Goal: Task Accomplishment & Management: Use online tool/utility

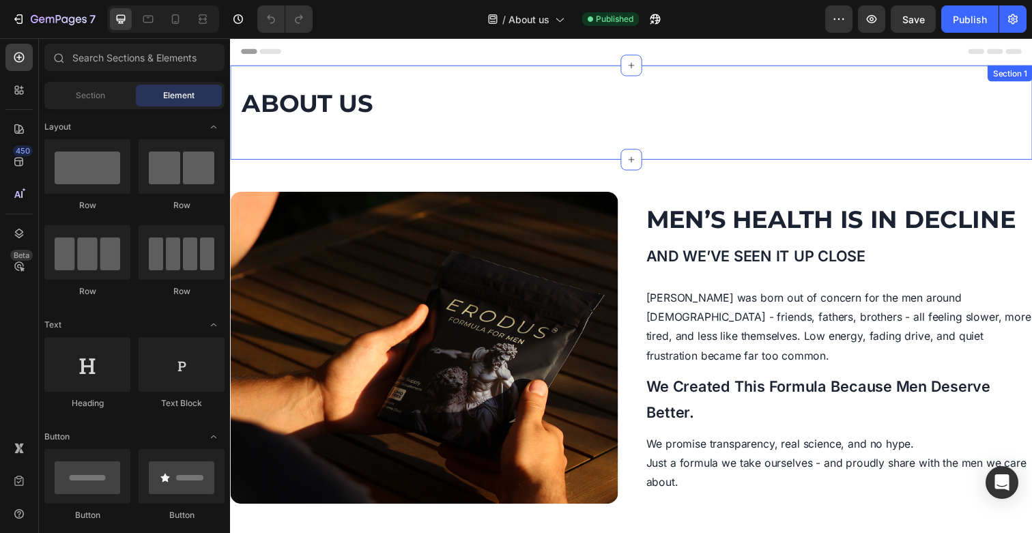
click at [325, 140] on div "ABOUT US Heading Row Section 1" at bounding box center [639, 114] width 819 height 96
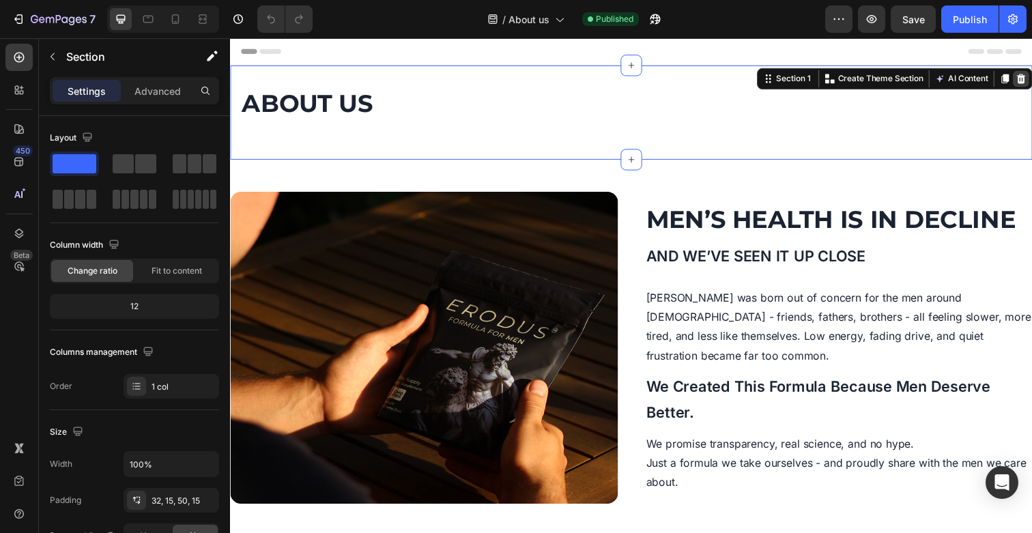
click at [1031, 85] on icon at bounding box center [1037, 79] width 11 height 11
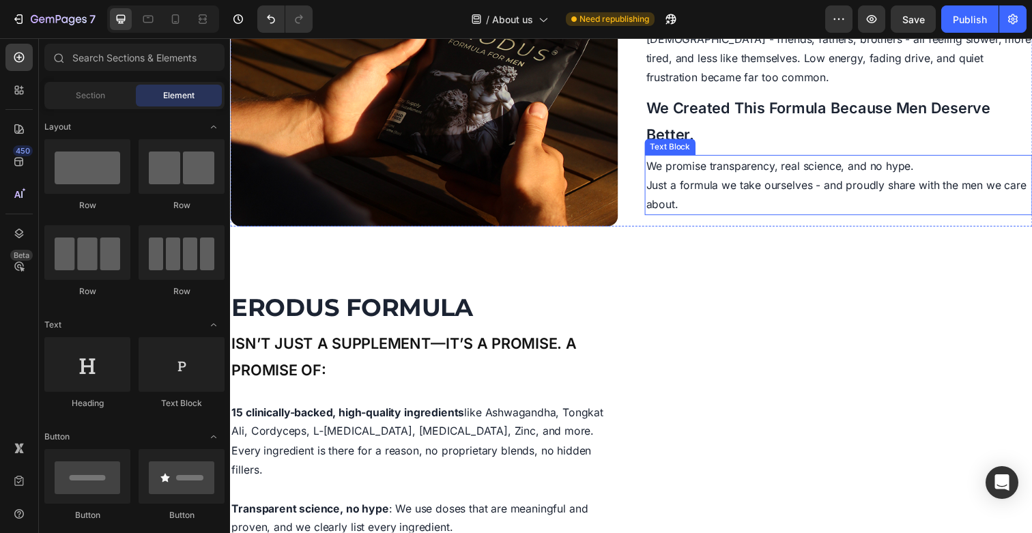
scroll to position [211, 0]
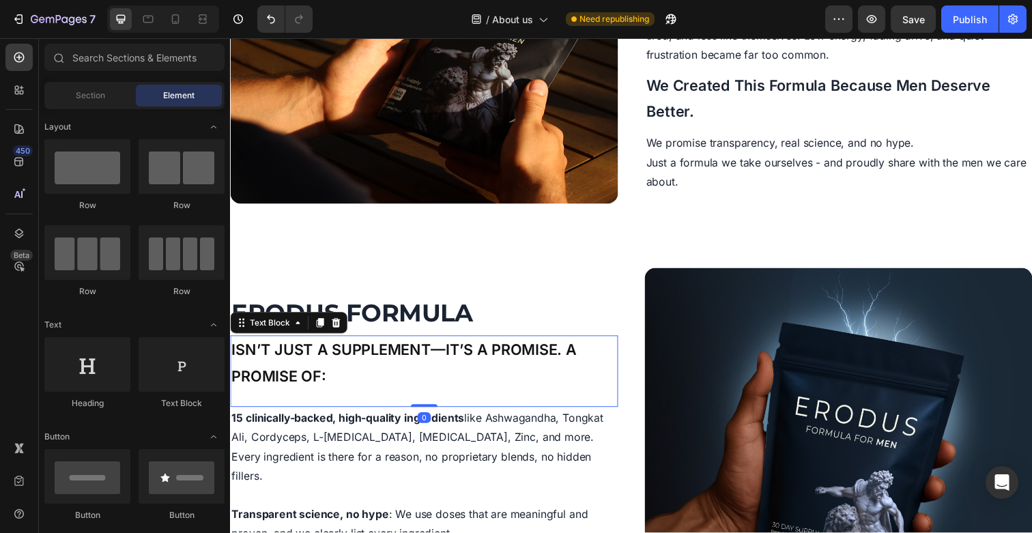
click at [379, 375] on span "isn’t just a supplement—it’s a promise. A promise of:" at bounding box center [407, 369] width 352 height 45
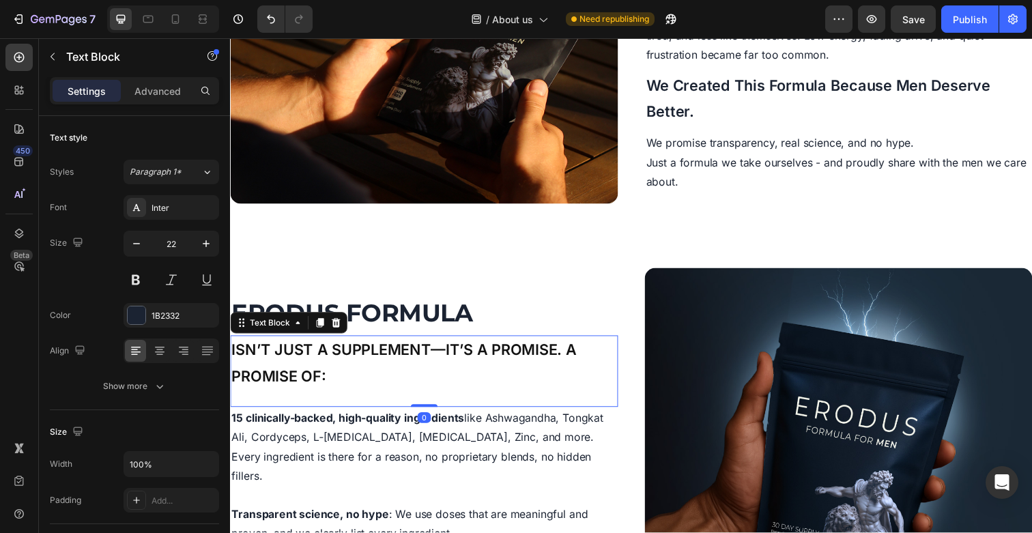
click at [348, 362] on span "isn’t just a supplement—it’s a promise. A promise of:" at bounding box center [407, 369] width 352 height 45
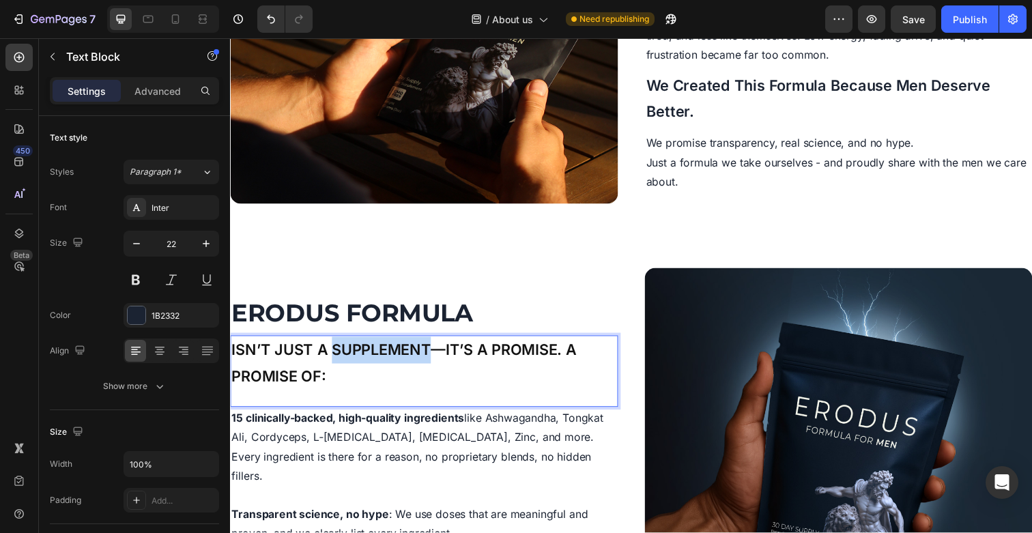
click at [348, 362] on span "isn’t just a supplement—it’s a promise. A promise of:" at bounding box center [407, 369] width 352 height 45
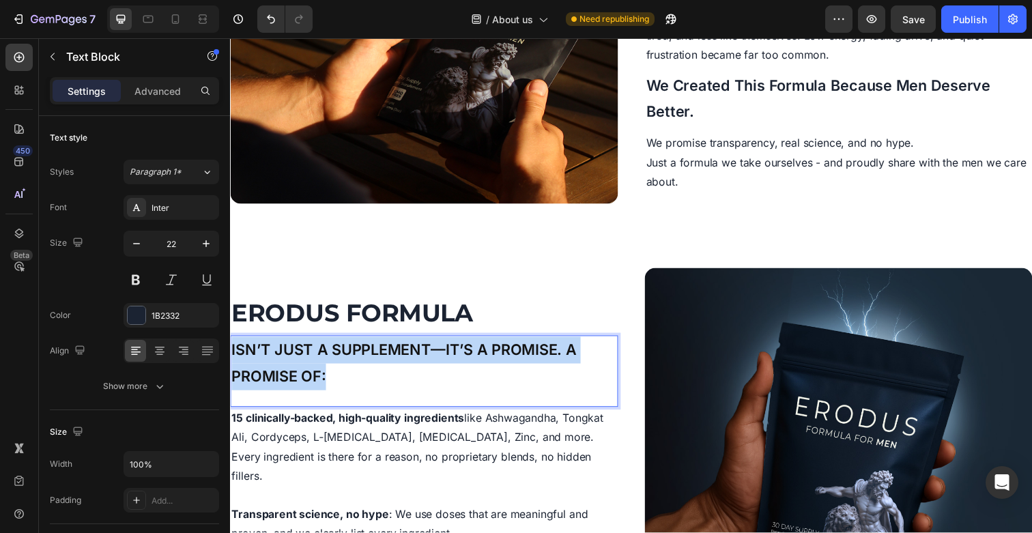
click at [348, 362] on span "isn’t just a supplement—it’s a promise. A promise of:" at bounding box center [407, 369] width 352 height 45
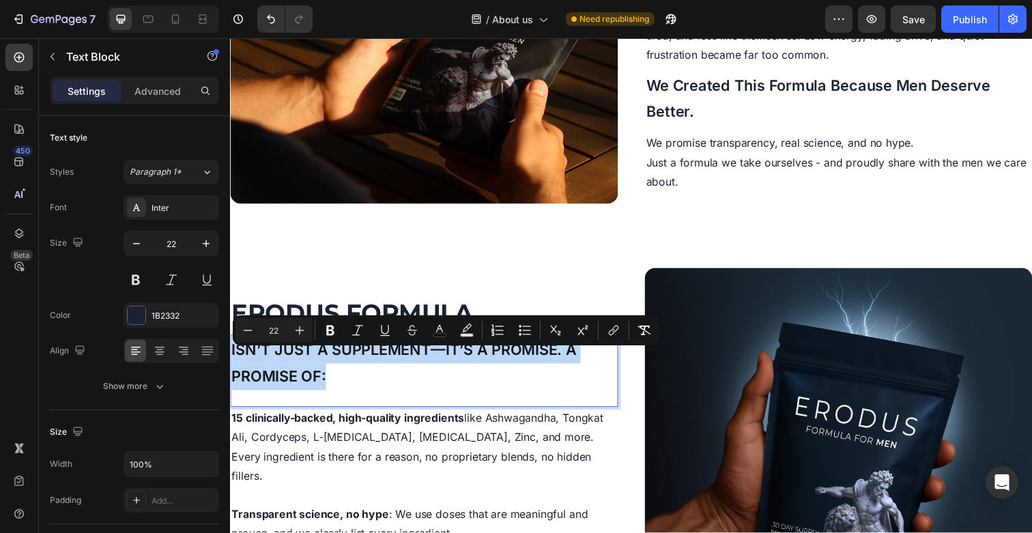
copy span "isn’t just a supplement—it’s a promise. A promise of:"
click at [425, 373] on span "isn’t just a supplement—it’s a promise. A promise of:" at bounding box center [407, 369] width 352 height 45
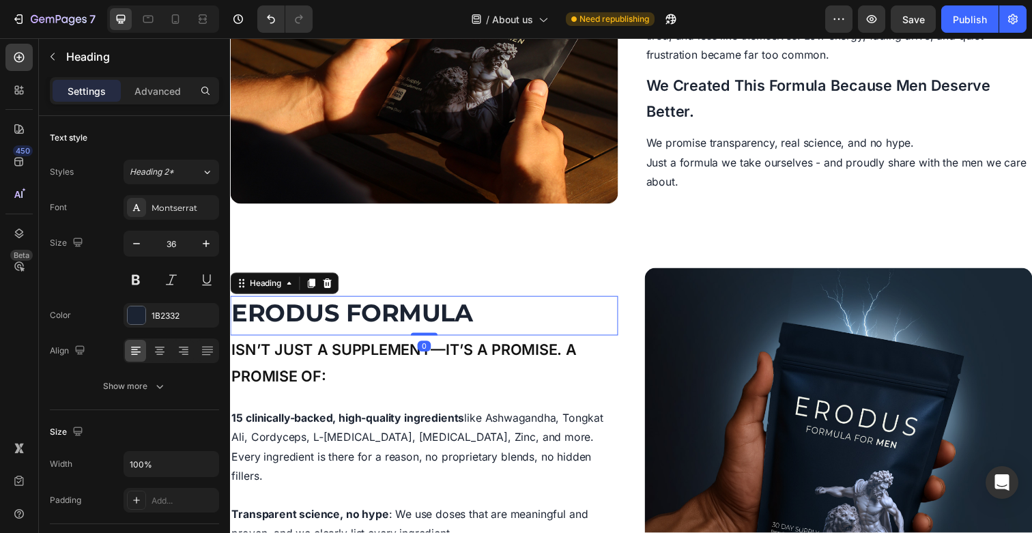
click at [317, 328] on strong "Erodus Formula" at bounding box center [354, 319] width 247 height 30
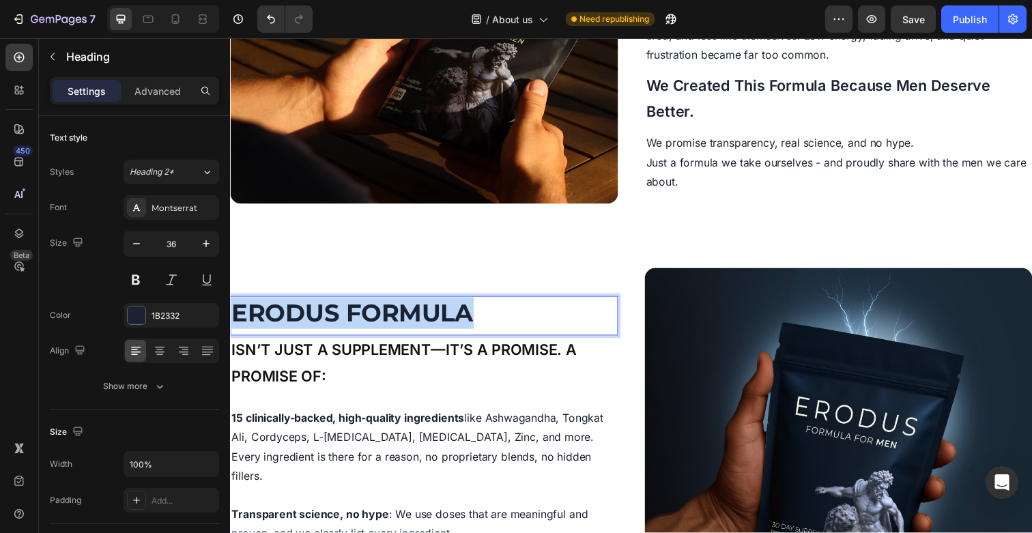
click at [317, 328] on strong "Erodus Formula" at bounding box center [354, 319] width 247 height 30
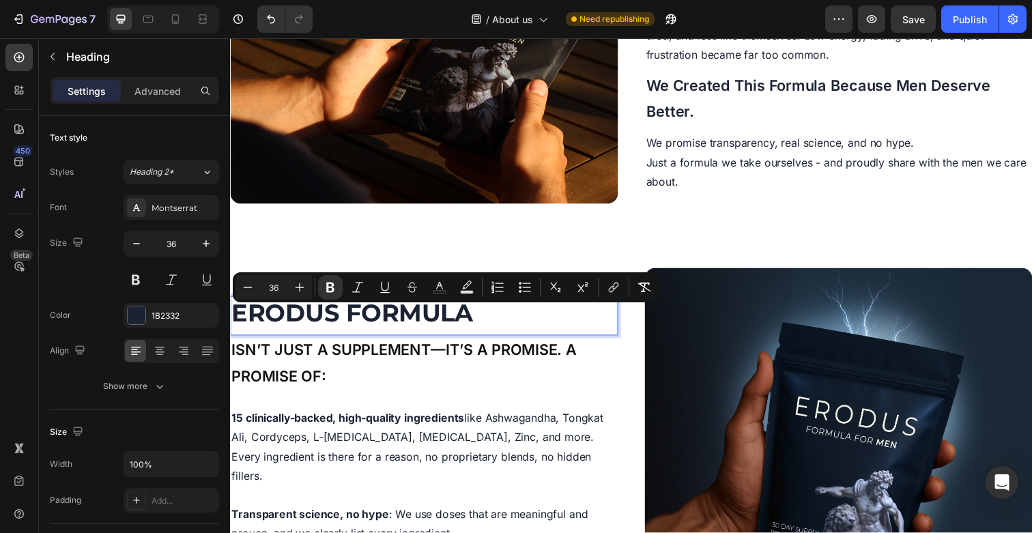
scroll to position [179, 0]
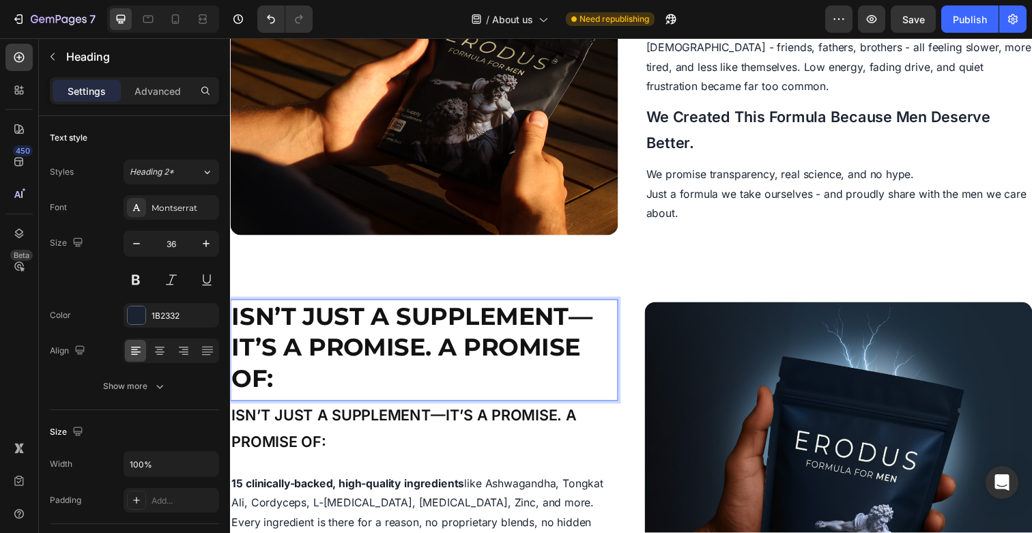
click at [602, 322] on p "isn’t just a supplement—it’s a promise. A promise of:" at bounding box center [427, 354] width 393 height 96
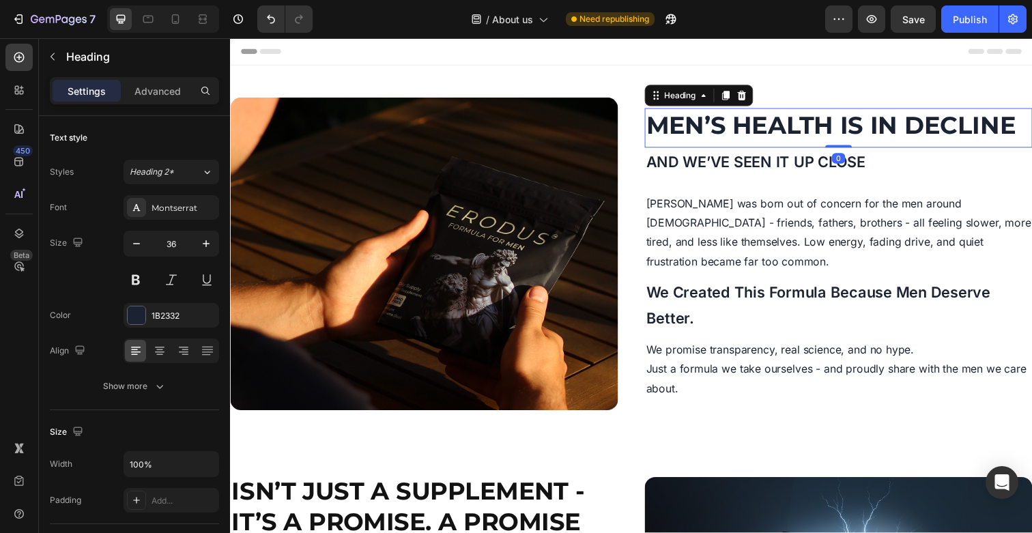
click at [791, 135] on span "Men’s health is in decline" at bounding box center [842, 127] width 377 height 30
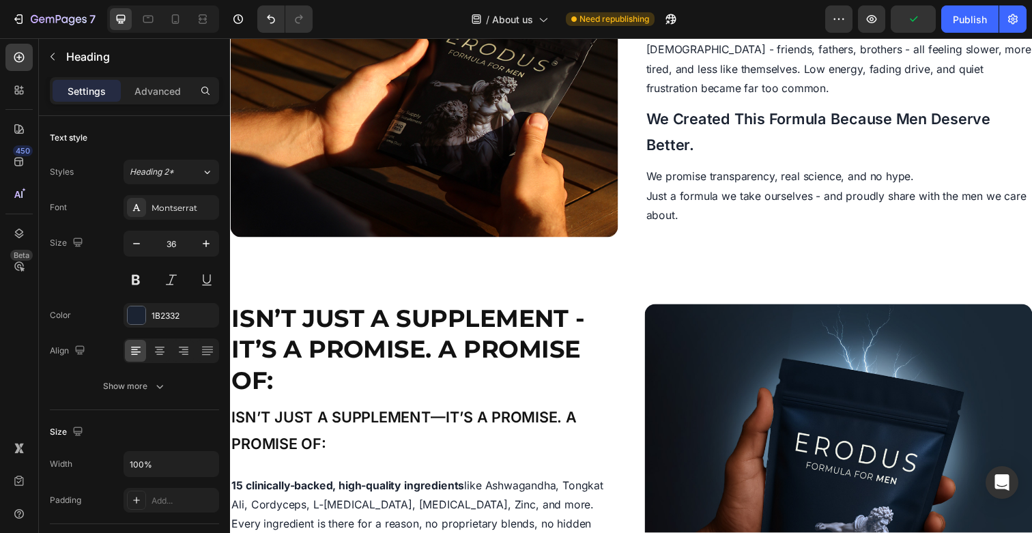
scroll to position [179, 0]
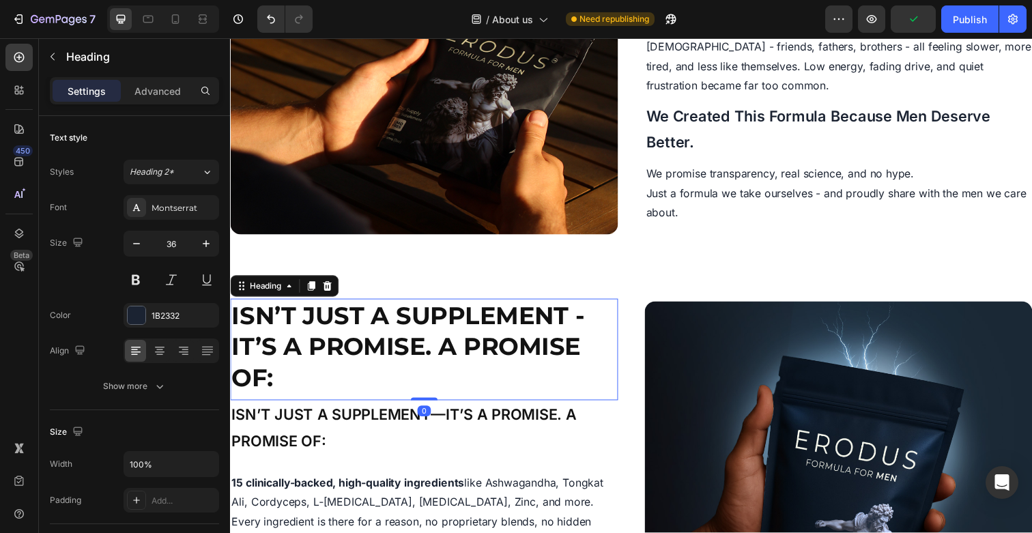
click at [371, 351] on span "isn’t just a supplement - it’s a promise. A promise of:" at bounding box center [411, 353] width 360 height 94
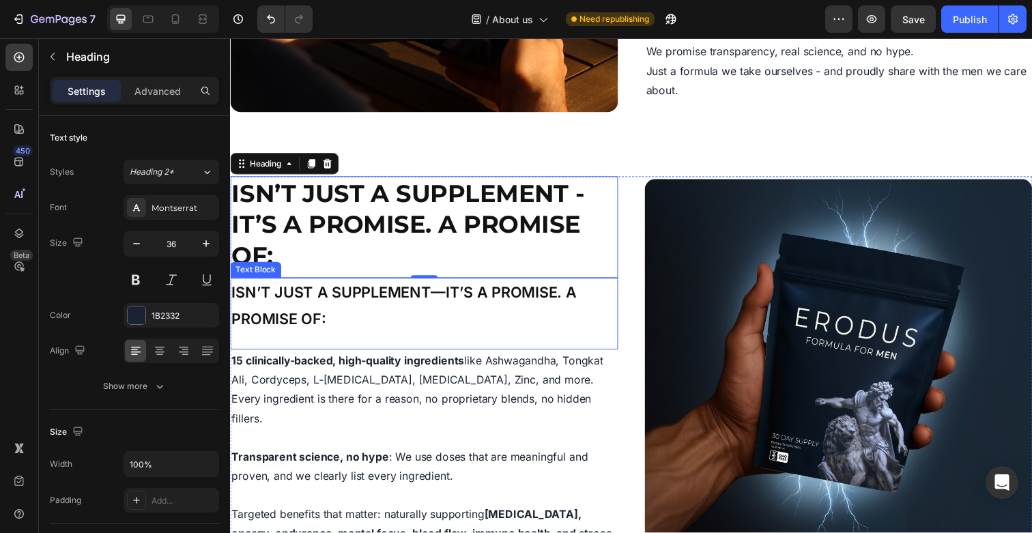
scroll to position [274, 0]
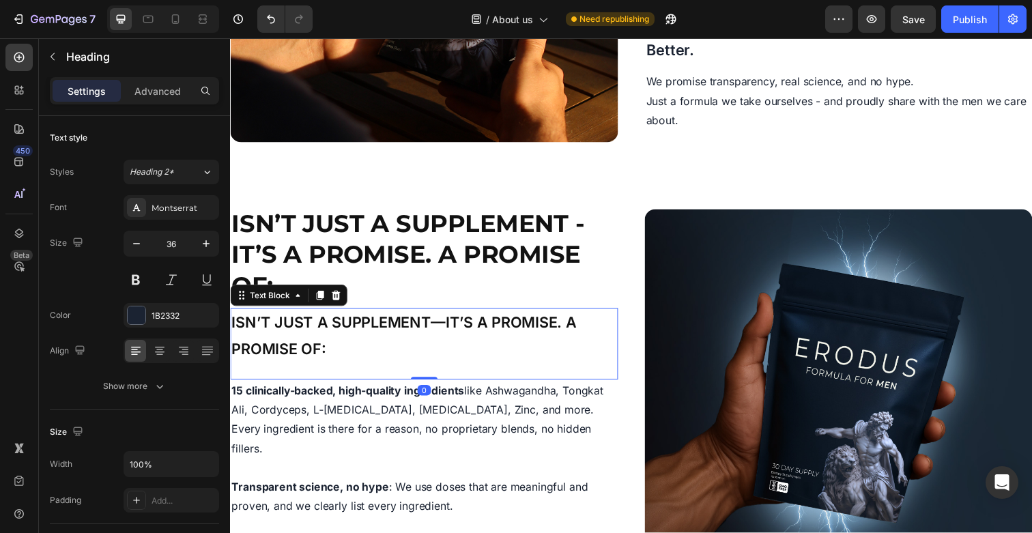
click at [373, 358] on p "isn’t just a supplement—it’s a promise. A promise of:" at bounding box center [427, 342] width 393 height 54
click at [340, 304] on icon at bounding box center [337, 300] width 11 height 11
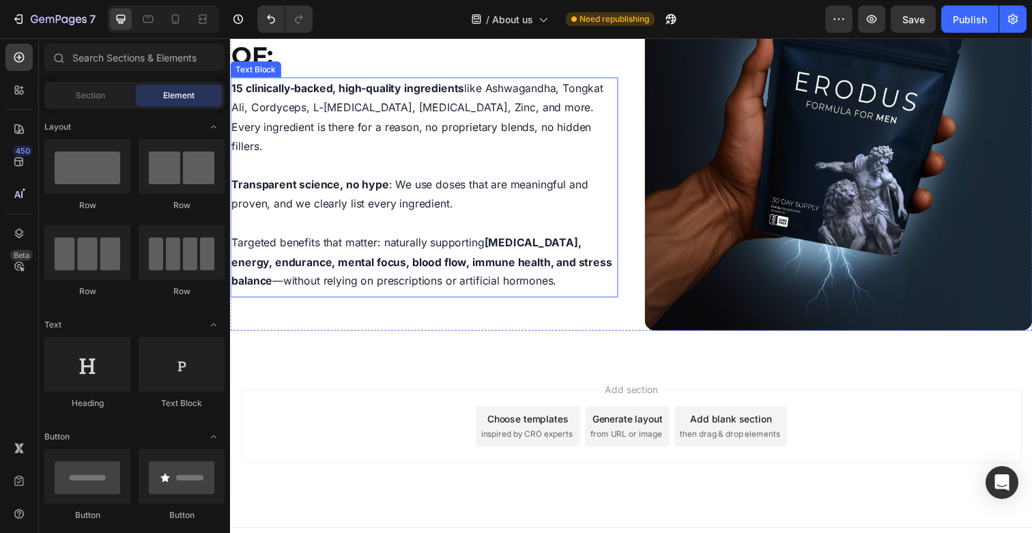
scroll to position [565, 0]
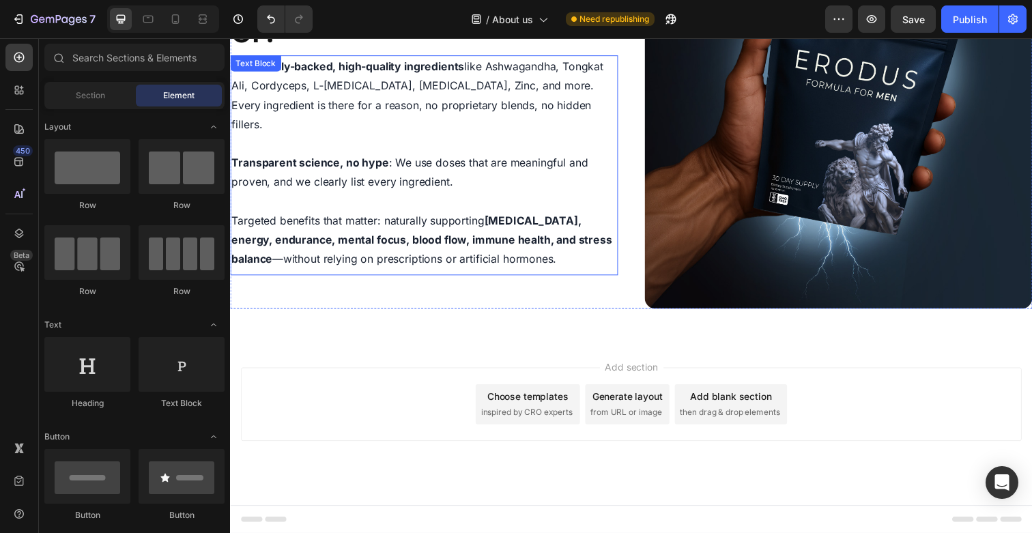
click at [255, 248] on span "Targeted benefits that matter: naturally supporting [MEDICAL_DATA], energy, end…" at bounding box center [425, 244] width 388 height 53
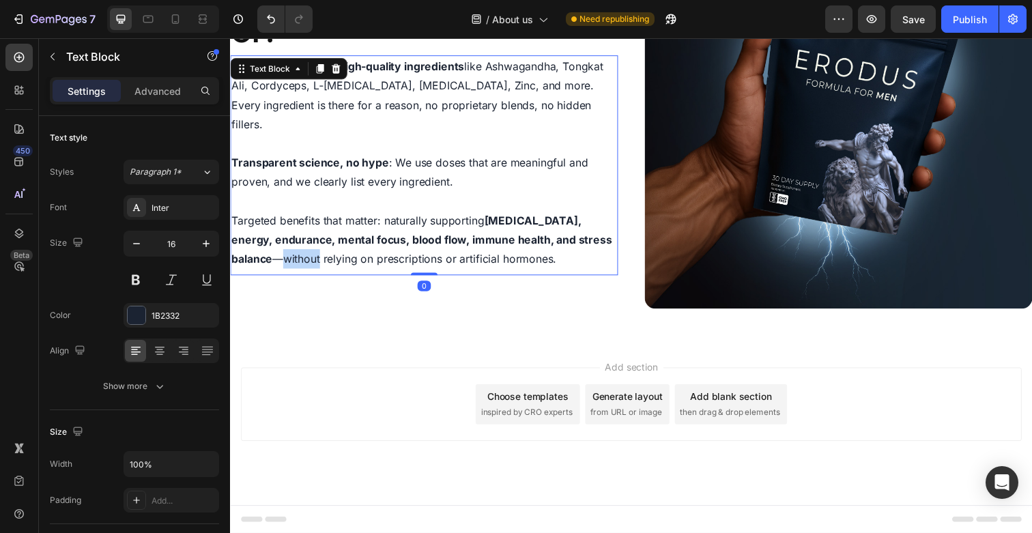
click at [255, 248] on span "Targeted benefits that matter: naturally supporting [MEDICAL_DATA], energy, end…" at bounding box center [425, 244] width 388 height 53
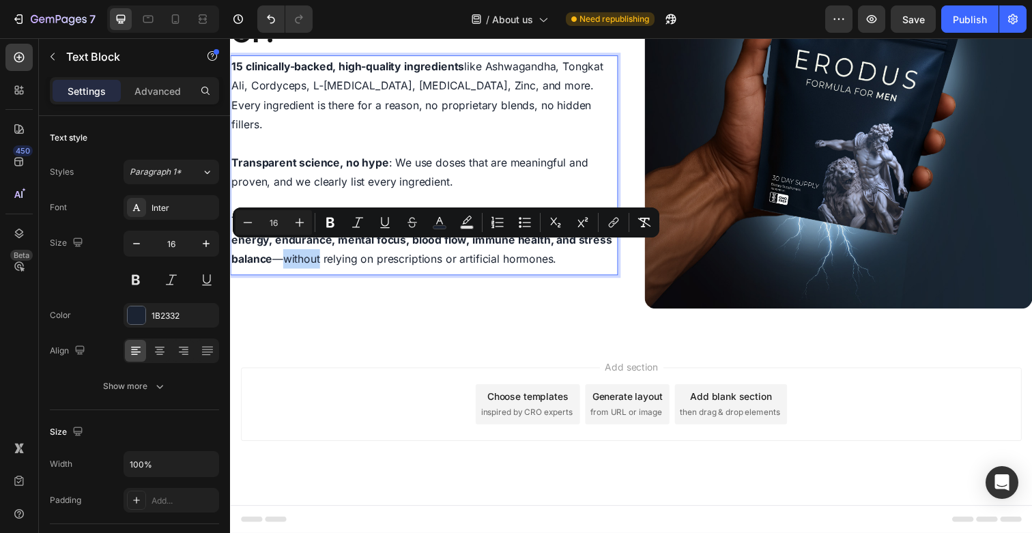
click at [242, 257] on span "Targeted benefits that matter: naturally supporting [MEDICAL_DATA], energy, end…" at bounding box center [425, 244] width 388 height 53
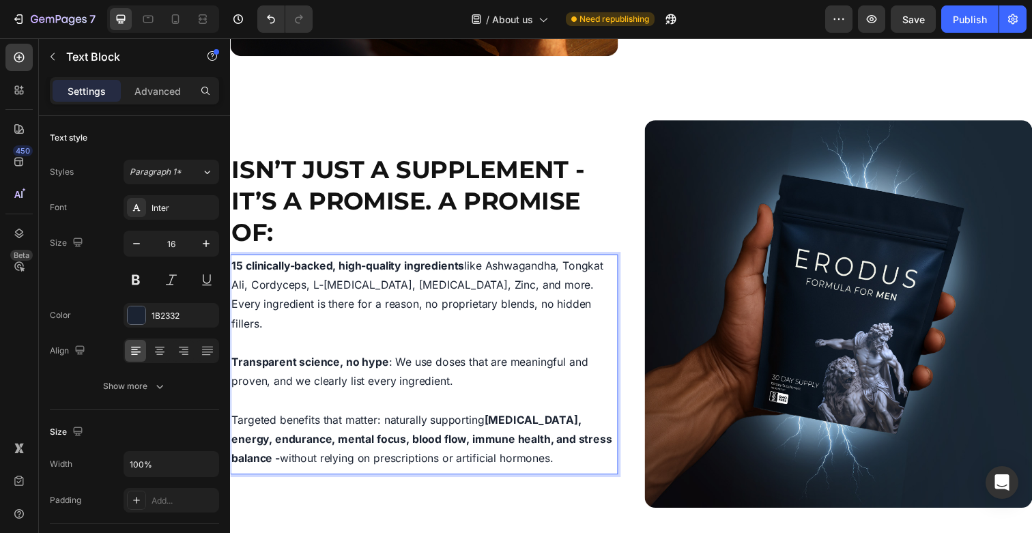
scroll to position [346, 0]
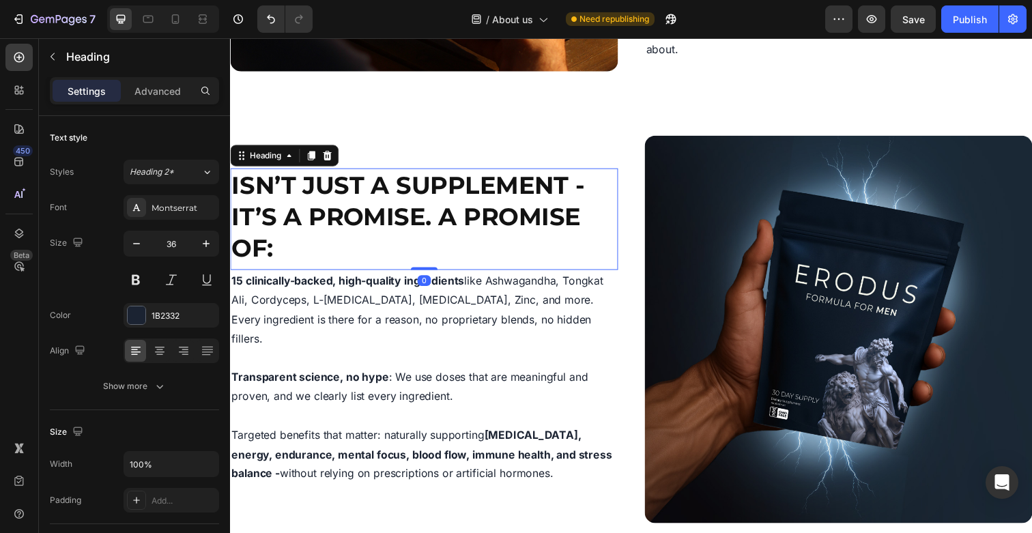
click at [289, 194] on span "isn’t just a supplement - it’s a promise. A promise of:" at bounding box center [411, 220] width 360 height 94
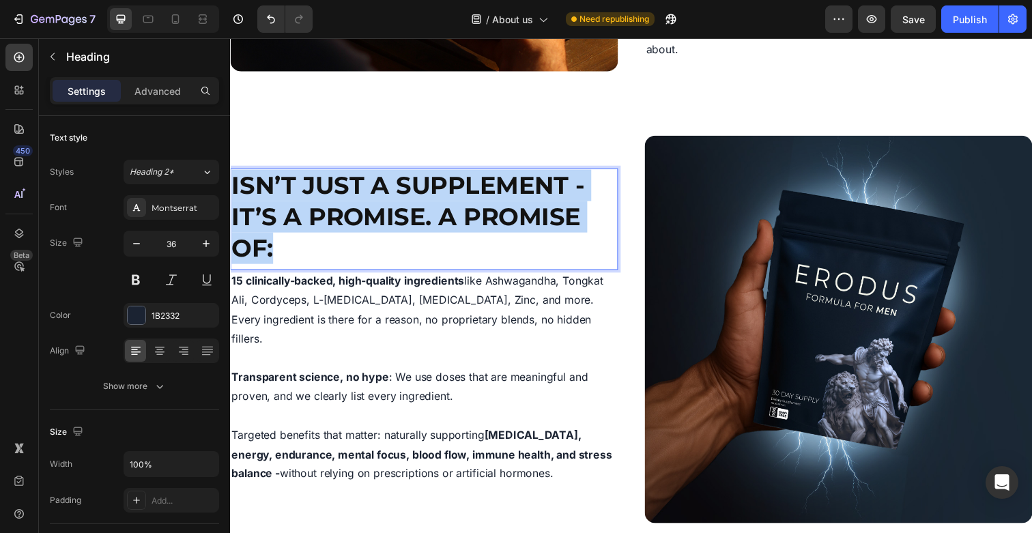
click at [289, 194] on span "isn’t just a supplement - it’s a promise. A promise of:" at bounding box center [411, 220] width 360 height 94
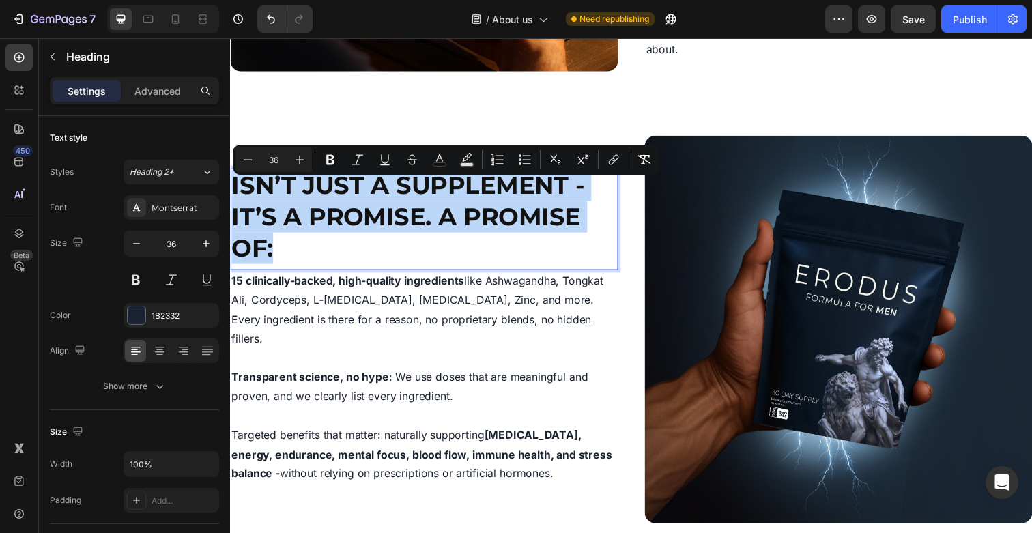
click at [297, 195] on span "isn’t just a supplement - it’s a promise. A promise of:" at bounding box center [411, 220] width 360 height 94
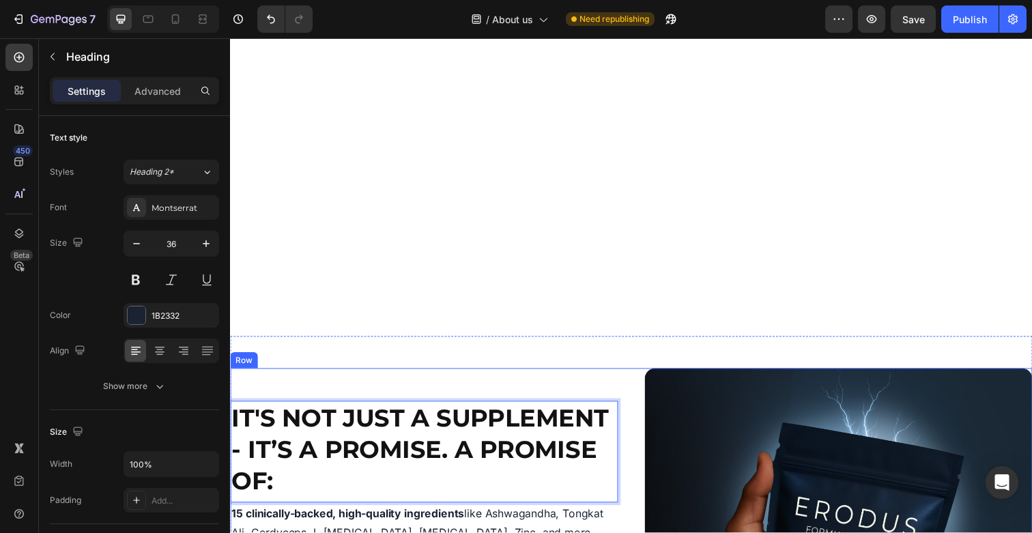
scroll to position [0, 0]
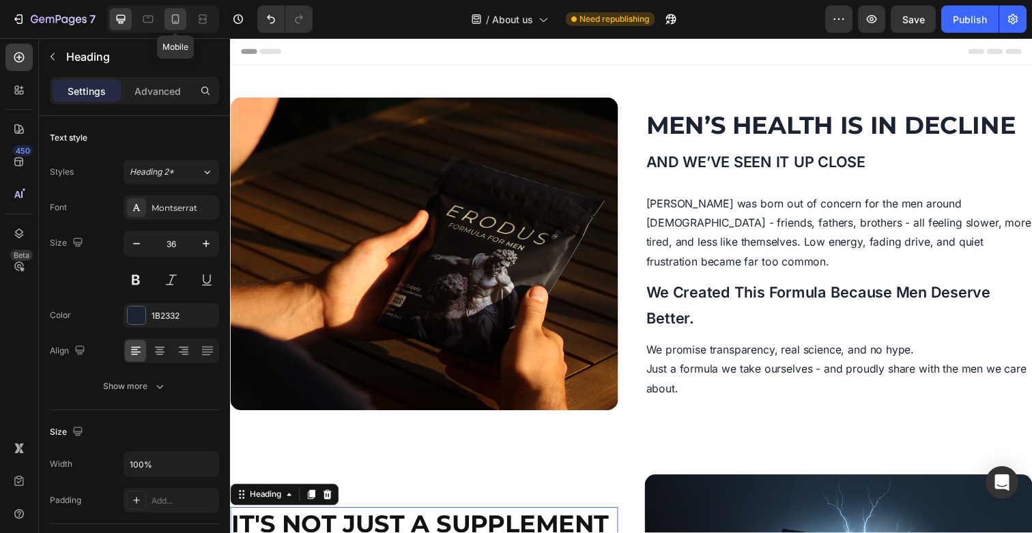
click at [177, 20] on icon at bounding box center [176, 19] width 14 height 14
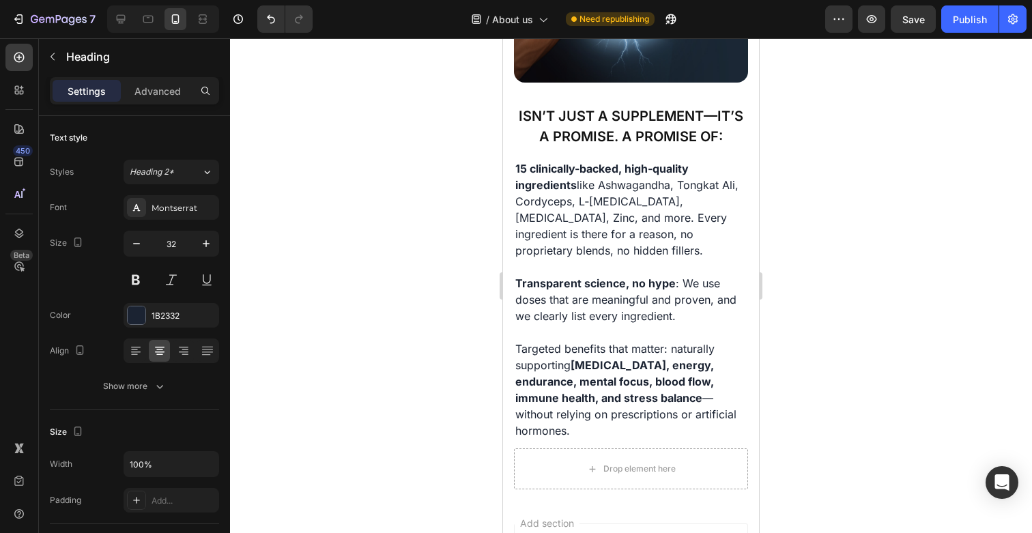
scroll to position [862, 0]
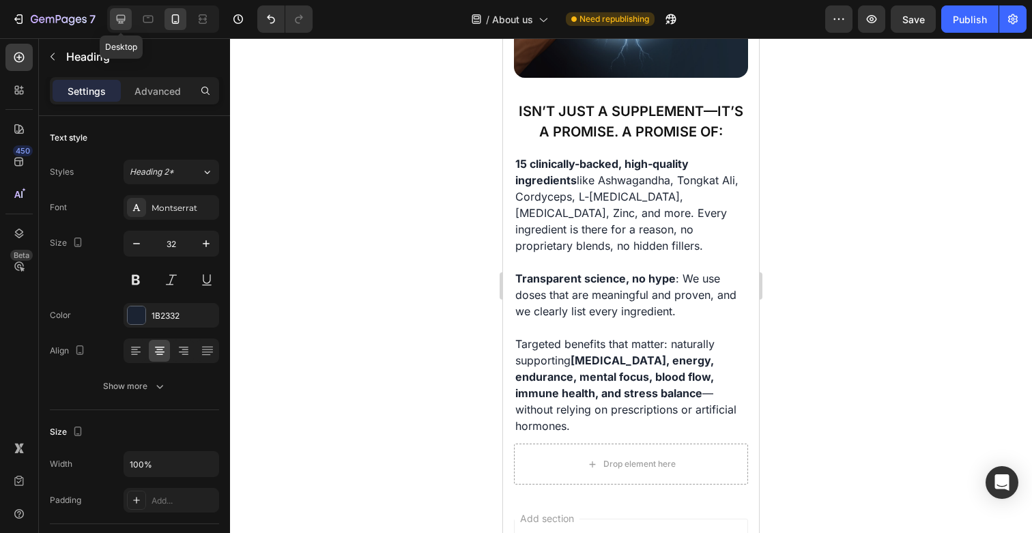
click at [118, 20] on icon at bounding box center [121, 19] width 14 height 14
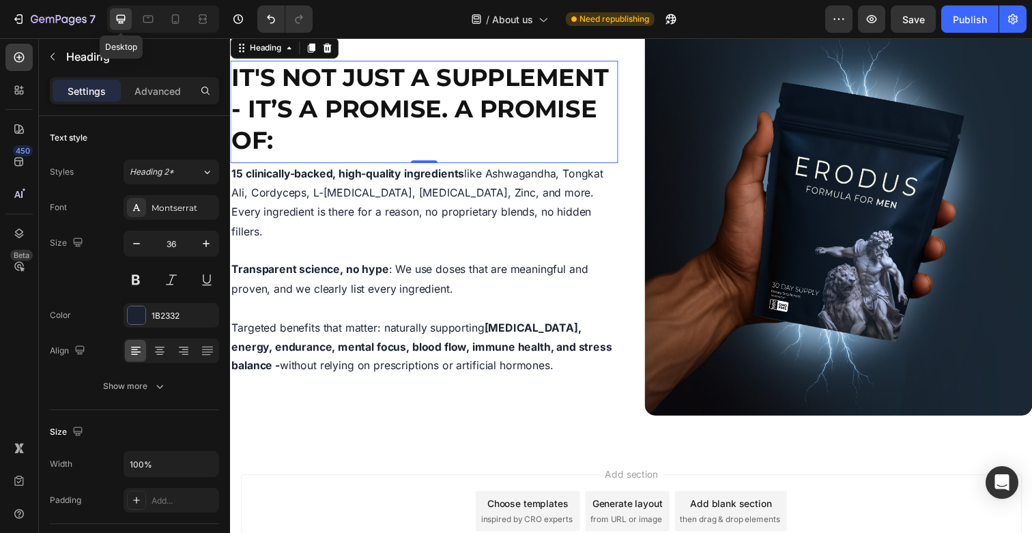
scroll to position [621, 0]
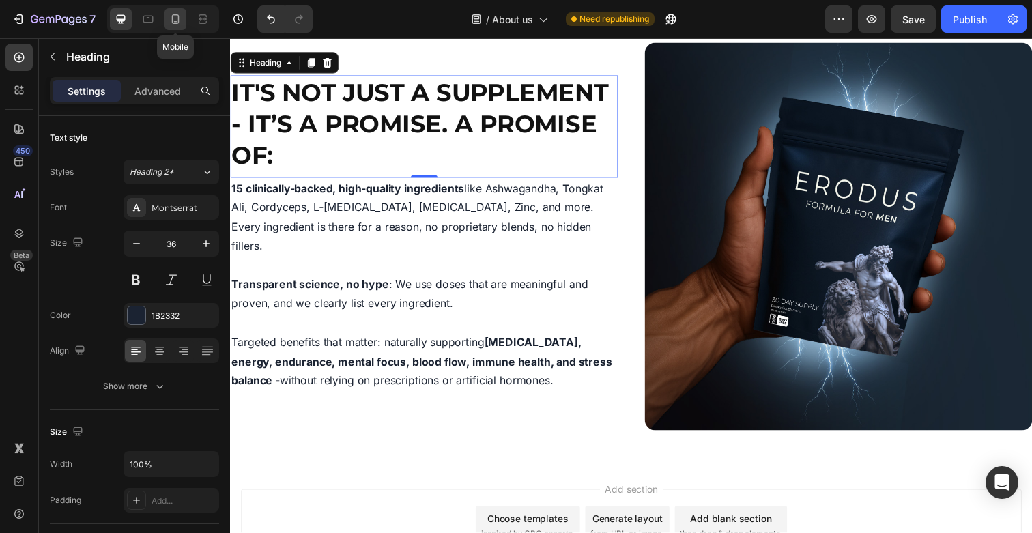
click at [177, 20] on icon at bounding box center [176, 19] width 14 height 14
type input "32"
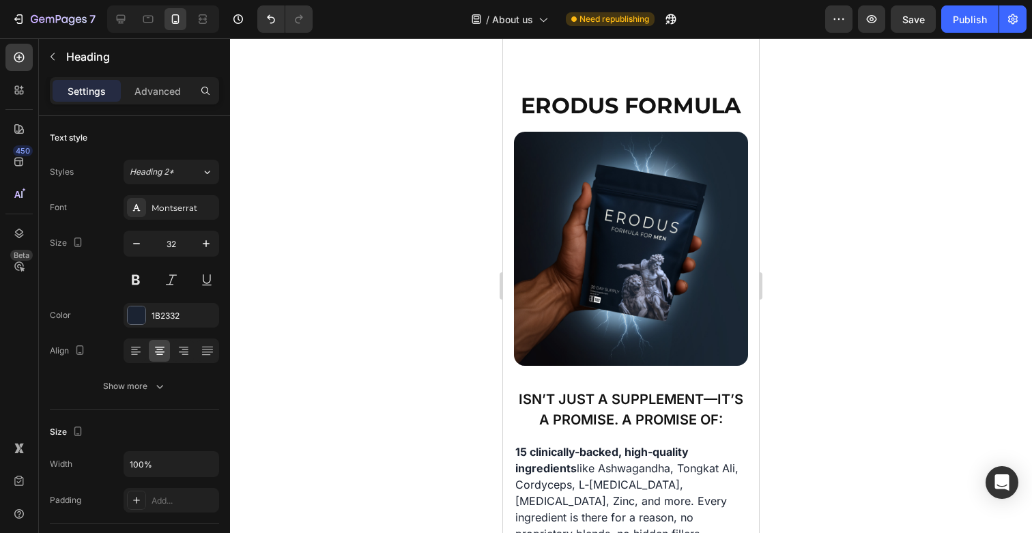
scroll to position [573, 0]
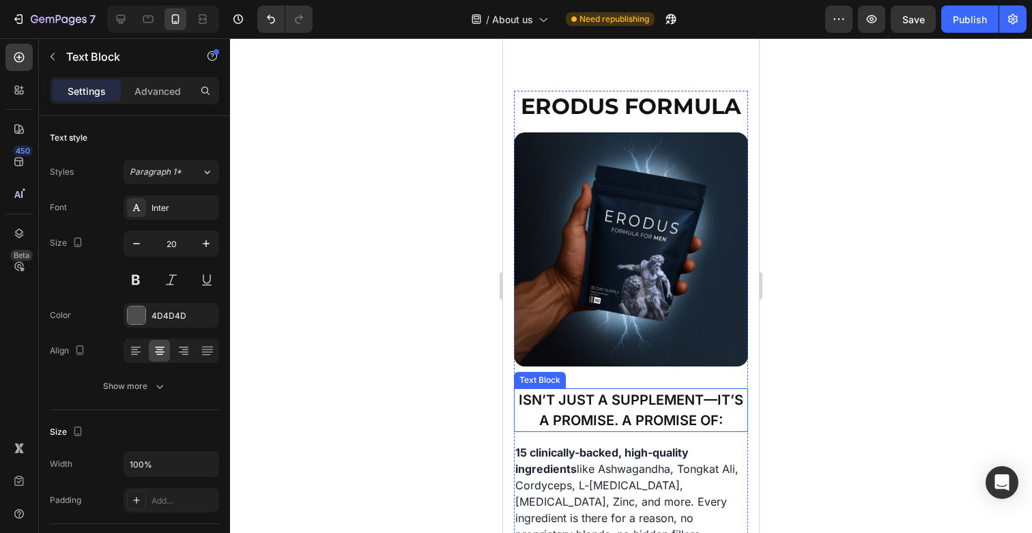
click at [702, 399] on span "isn’t just a supplement—it’s a promise. A promise of:" at bounding box center [631, 410] width 224 height 37
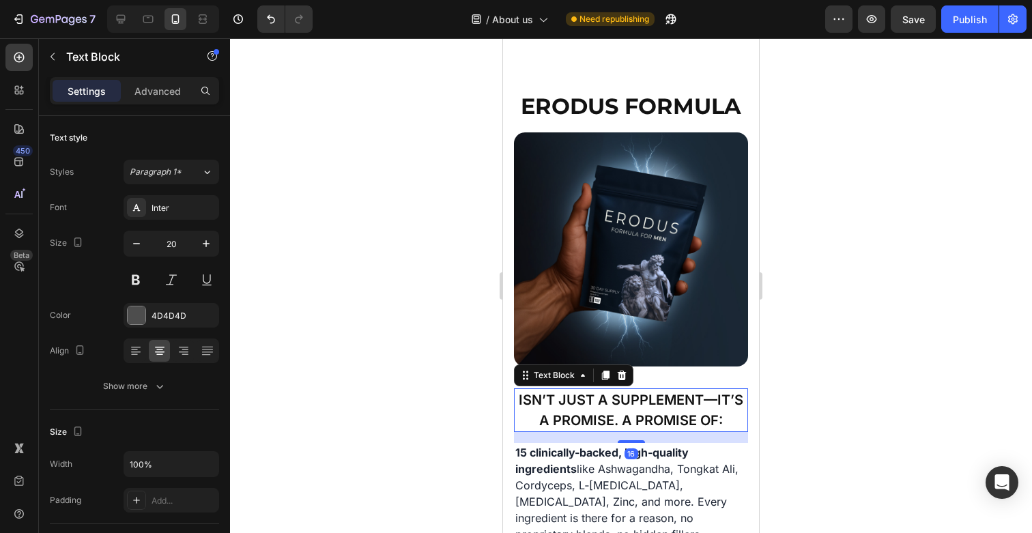
click at [702, 399] on span "isn’t just a supplement—it’s a promise. A promise of:" at bounding box center [631, 410] width 224 height 37
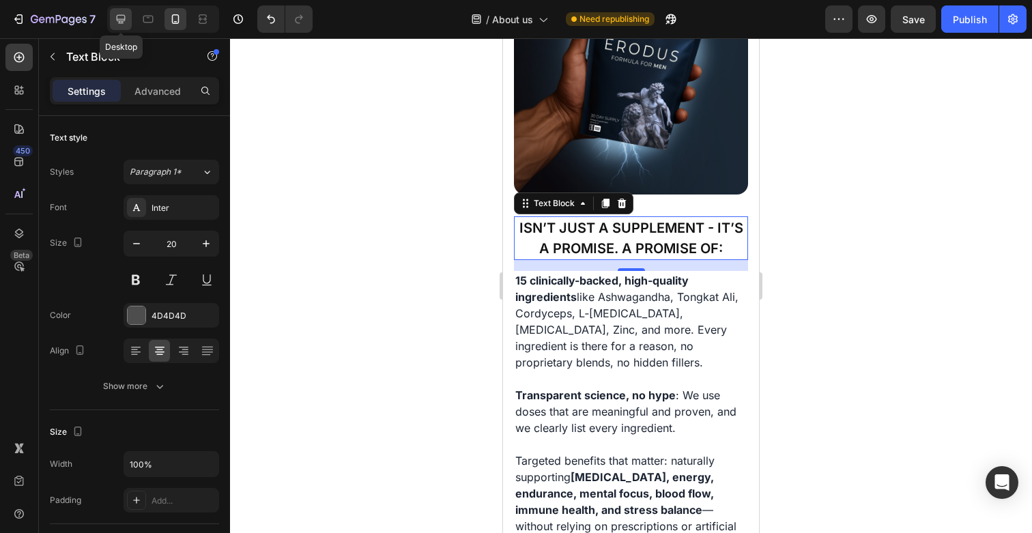
click at [123, 20] on icon at bounding box center [121, 19] width 9 height 9
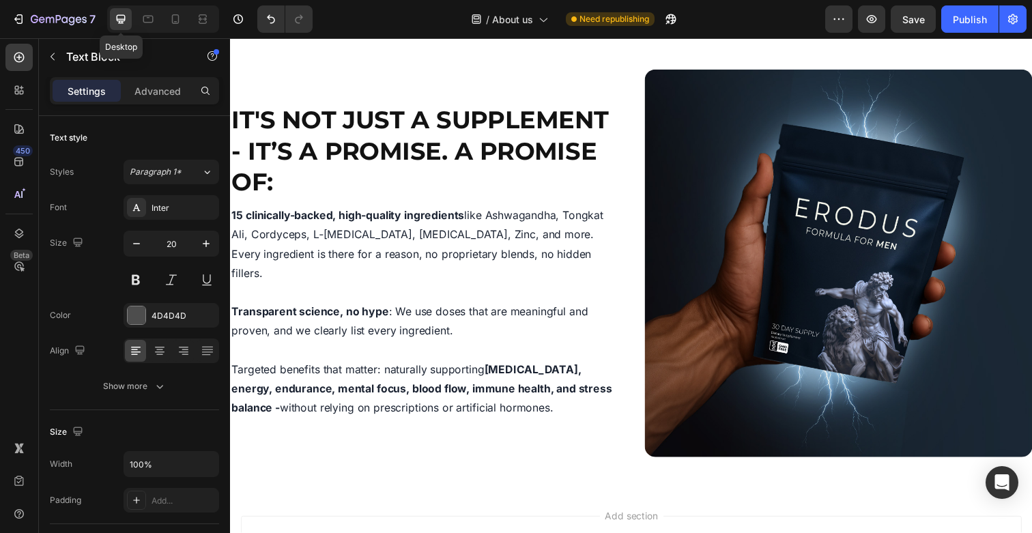
scroll to position [437, 0]
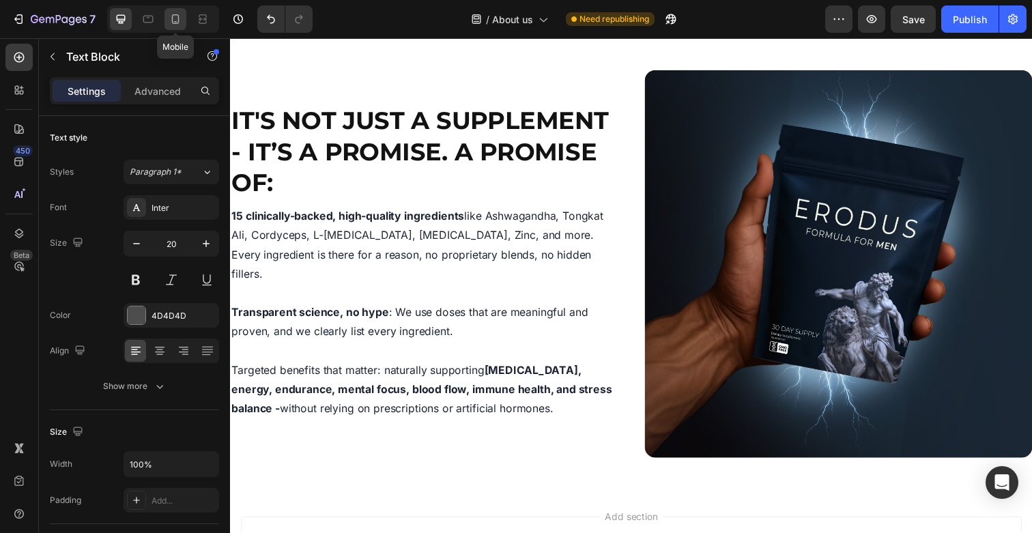
click at [175, 23] on icon at bounding box center [176, 19] width 8 height 10
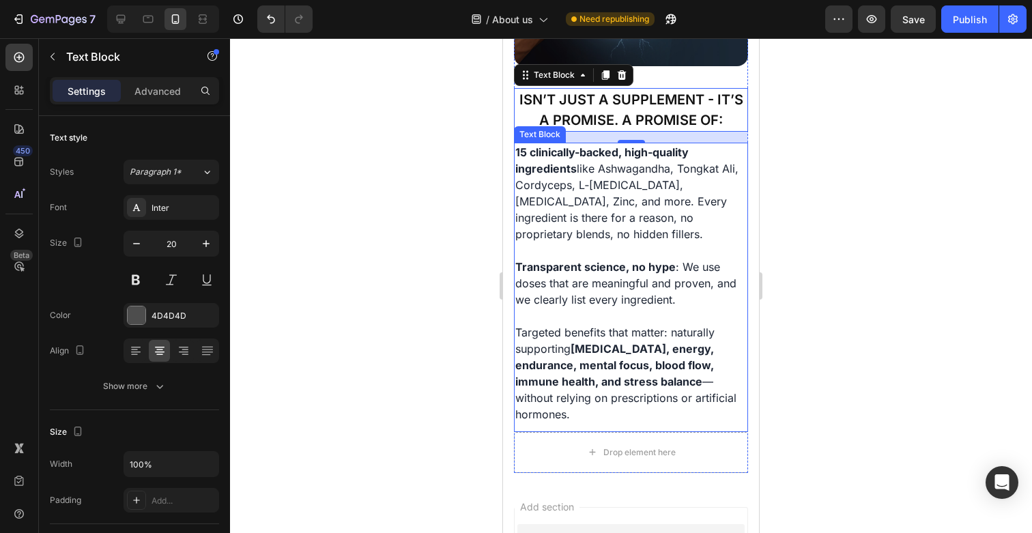
scroll to position [721, 0]
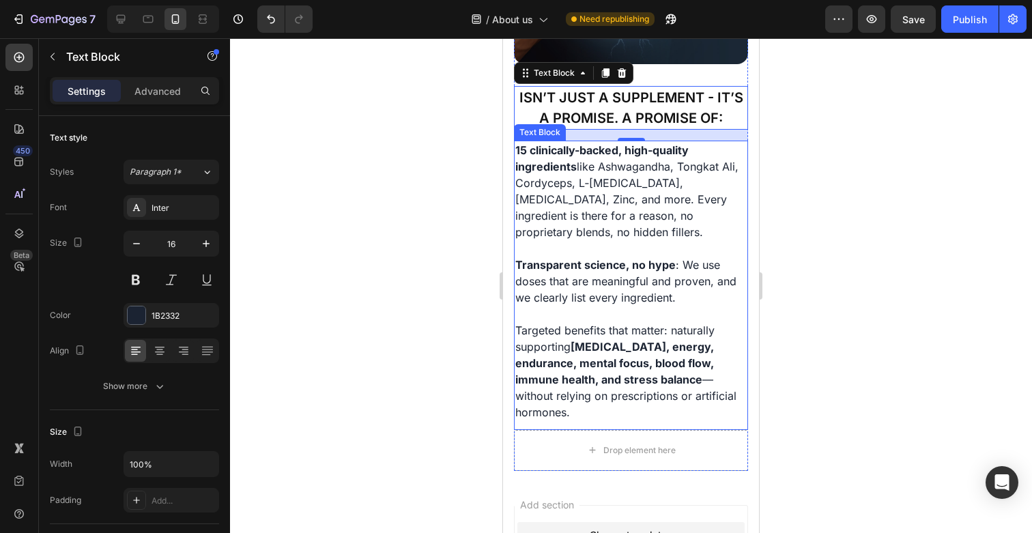
click at [712, 355] on p "Targeted benefits that matter: naturally supporting [MEDICAL_DATA], energy, end…" at bounding box center [630, 371] width 231 height 98
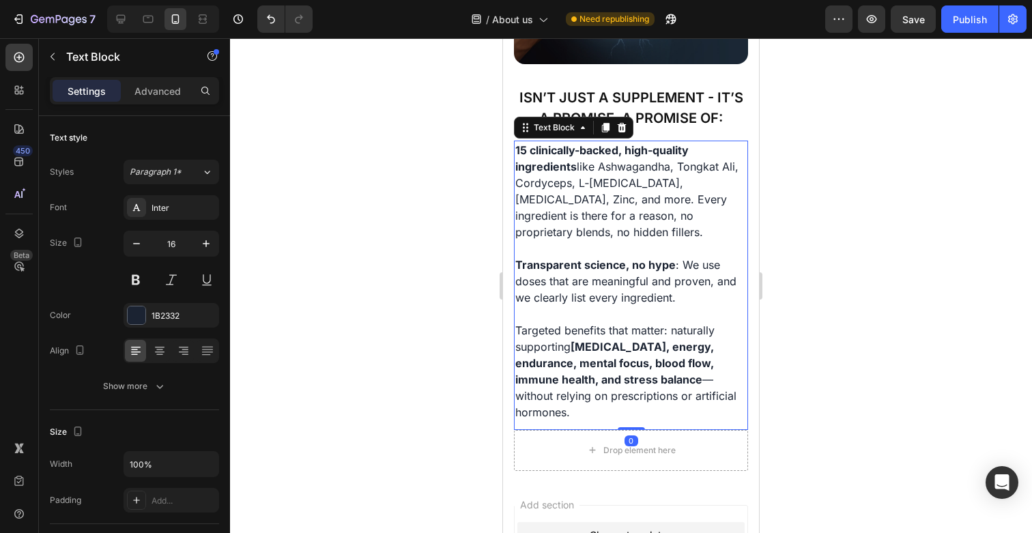
click at [712, 355] on p "Targeted benefits that matter: naturally supporting [MEDICAL_DATA], energy, end…" at bounding box center [630, 371] width 231 height 98
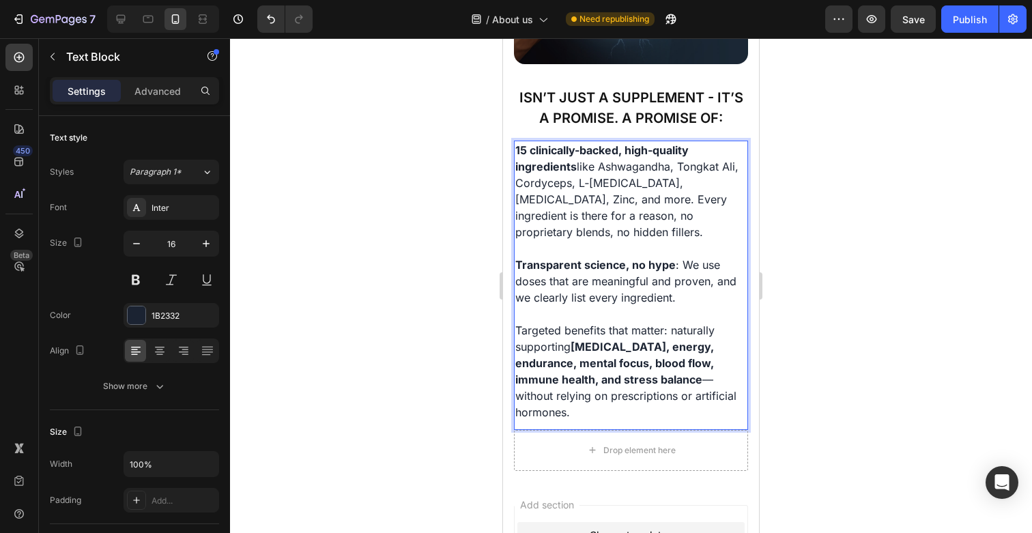
click at [706, 377] on p "Targeted benefits that matter: naturally supporting [MEDICAL_DATA], energy, end…" at bounding box center [630, 371] width 231 height 98
click at [711, 360] on p "Targeted benefits that matter: naturally supporting [MEDICAL_DATA], energy, end…" at bounding box center [630, 371] width 231 height 98
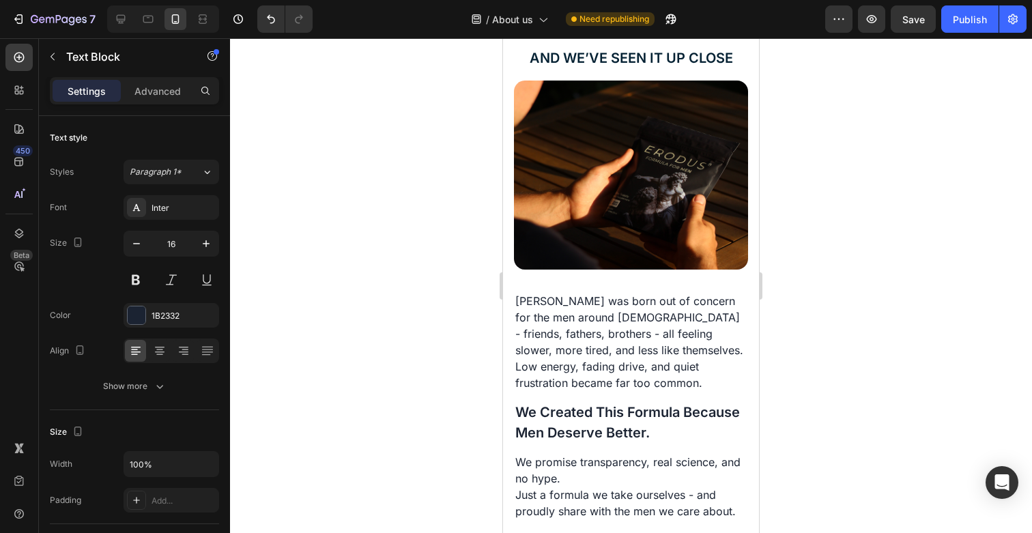
scroll to position [0, 0]
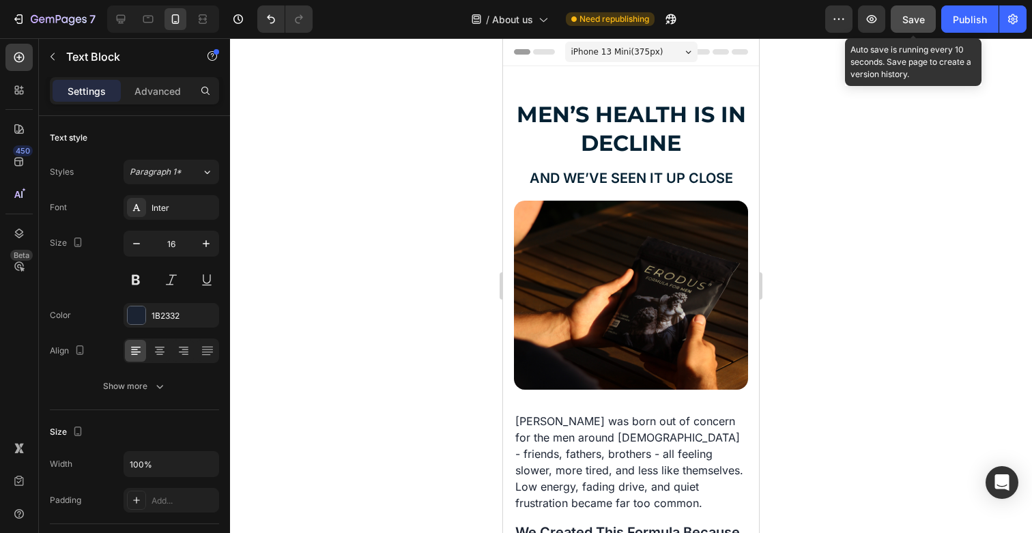
click at [907, 24] on span "Save" at bounding box center [913, 20] width 23 height 12
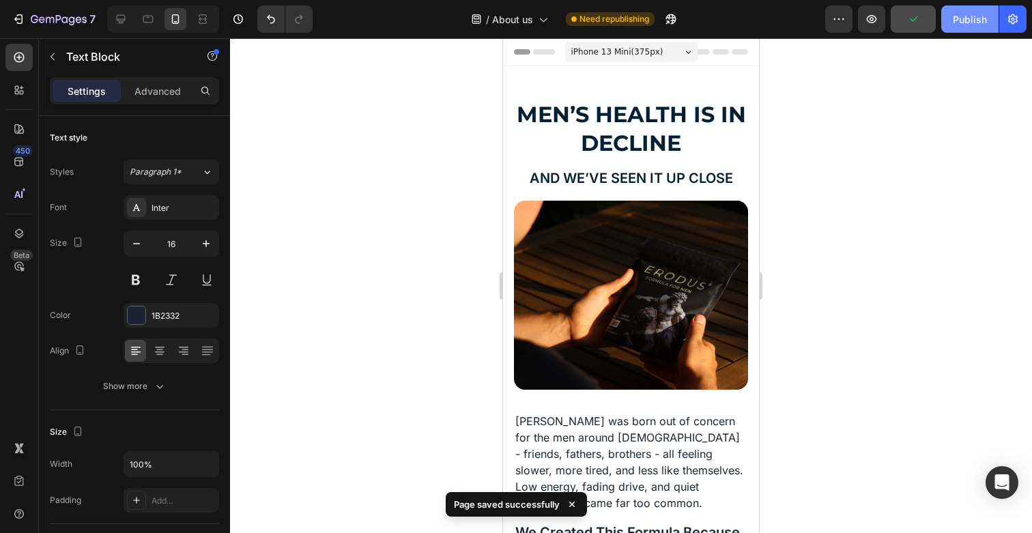
click at [989, 23] on button "Publish" at bounding box center [969, 18] width 57 height 27
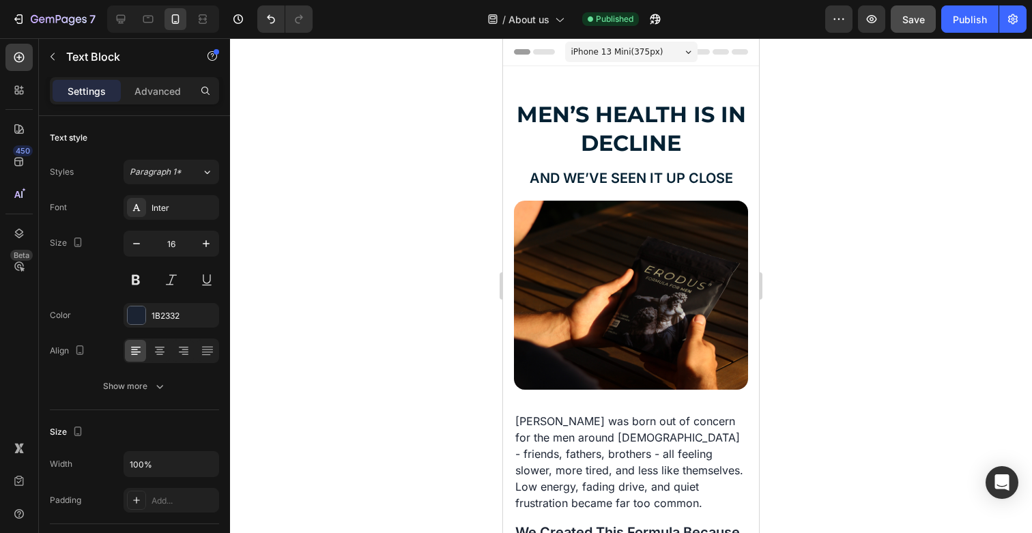
click at [865, 355] on div at bounding box center [631, 285] width 802 height 495
